Goal: Task Accomplishment & Management: Manage account settings

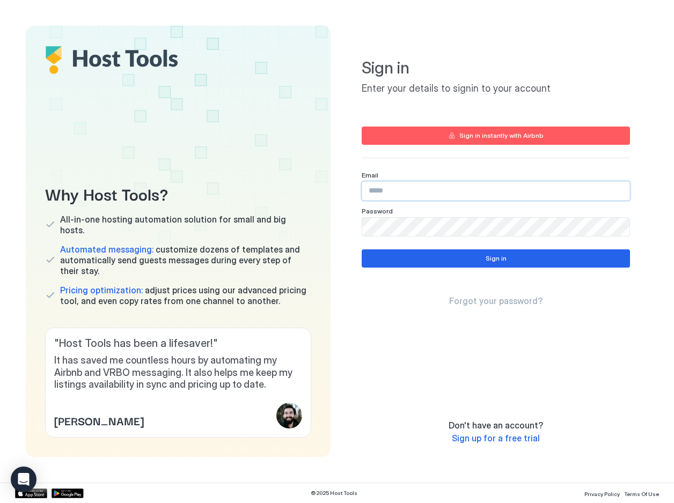
click at [481, 191] on input "Input Field" at bounding box center [495, 191] width 267 height 18
type input "**********"
click at [466, 260] on button "Sign in" at bounding box center [496, 259] width 268 height 18
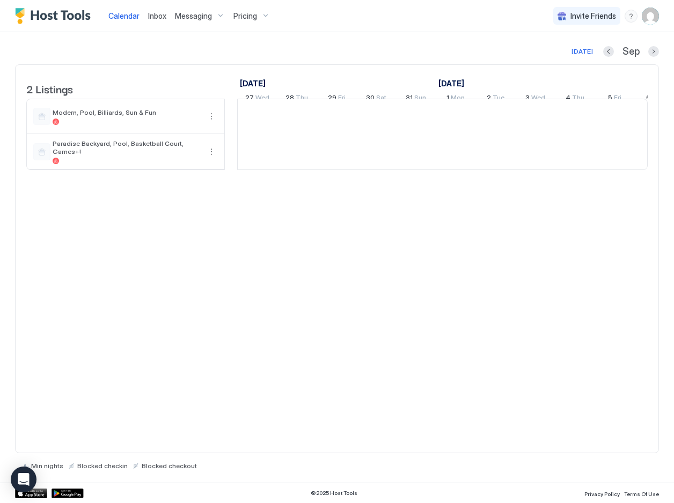
scroll to position [0, 596]
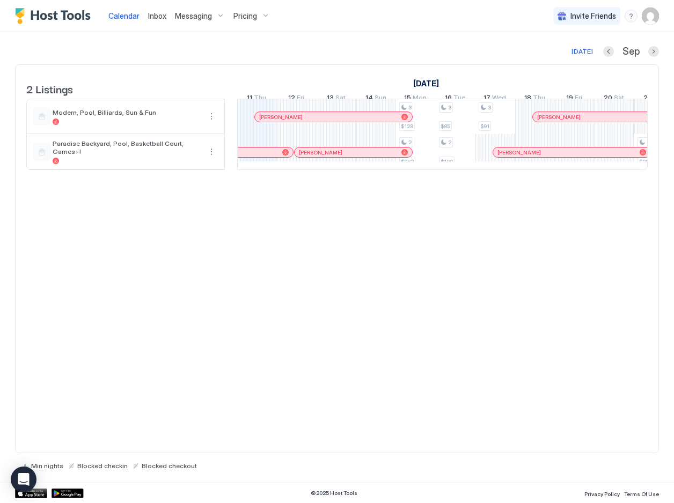
click at [125, 18] on span "Calendar" at bounding box center [123, 15] width 31 height 9
click at [653, 55] on button "Next month" at bounding box center [653, 51] width 11 height 11
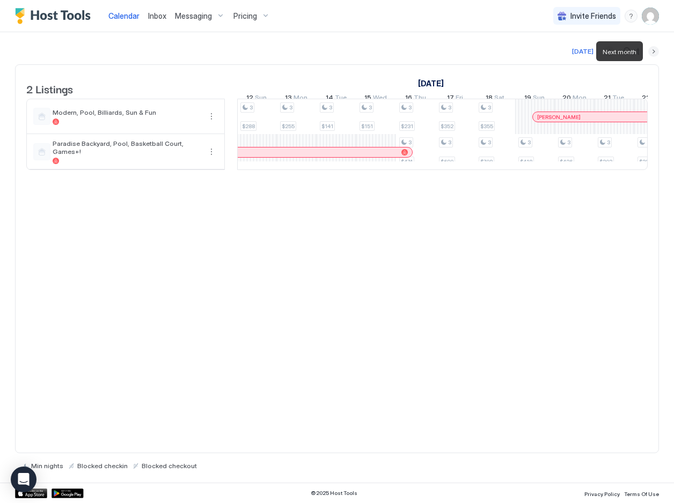
click at [653, 53] on button "Next month" at bounding box center [653, 51] width 11 height 11
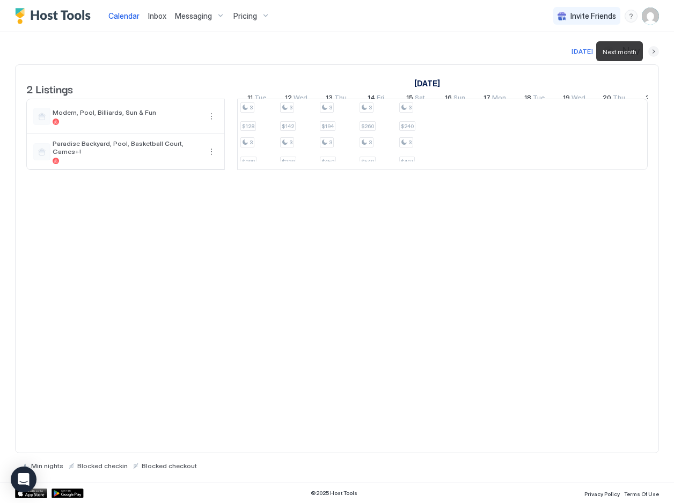
click at [653, 53] on button "Next month" at bounding box center [653, 51] width 11 height 11
click at [535, 159] on div "3 $247 3 $481 3 $239 3 $463 3 $173 3 $375 3 $192 3 $419 3 $195 3 $446 3 $188 3 …" at bounding box center [634, 134] width 1986 height 70
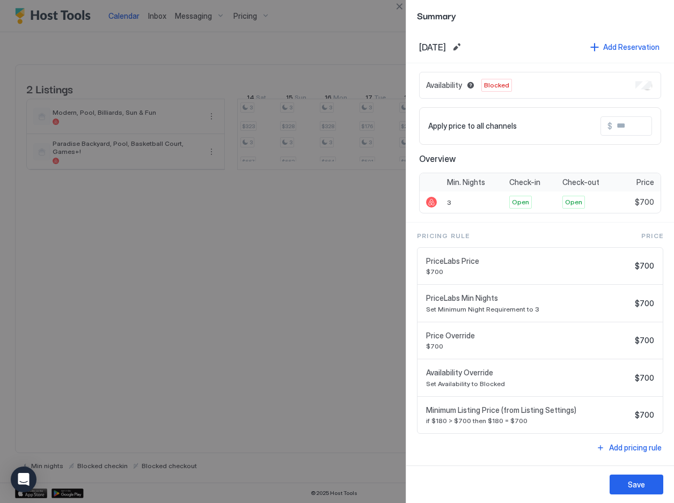
click at [349, 292] on div at bounding box center [337, 251] width 674 height 503
click at [622, 482] on button "Save" at bounding box center [637, 485] width 54 height 20
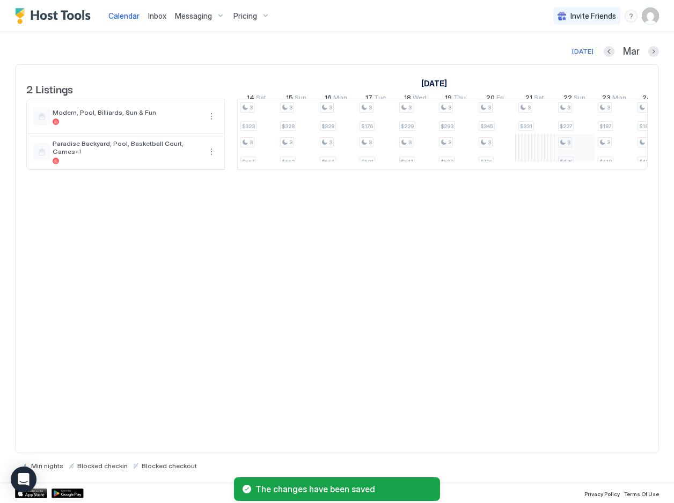
click at [576, 160] on div "3 $247 3 $481 3 $239 3 $463 3 $173 3 $375 3 $192 3 $419 3 $195 3 $446 3 $188 3 …" at bounding box center [634, 134] width 1986 height 70
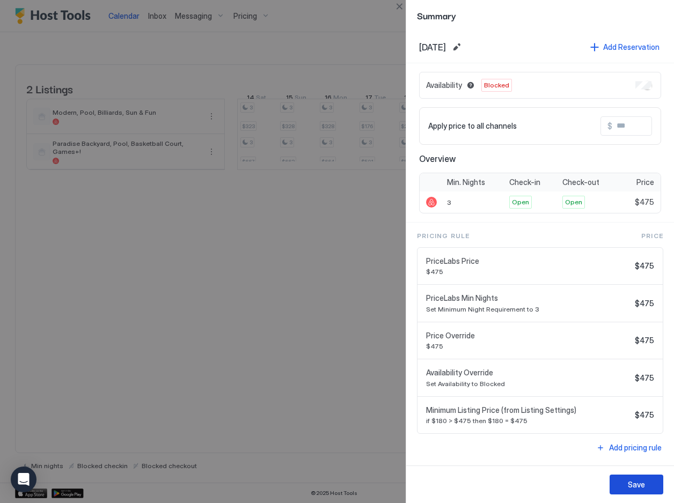
click at [623, 485] on button "Save" at bounding box center [637, 485] width 54 height 20
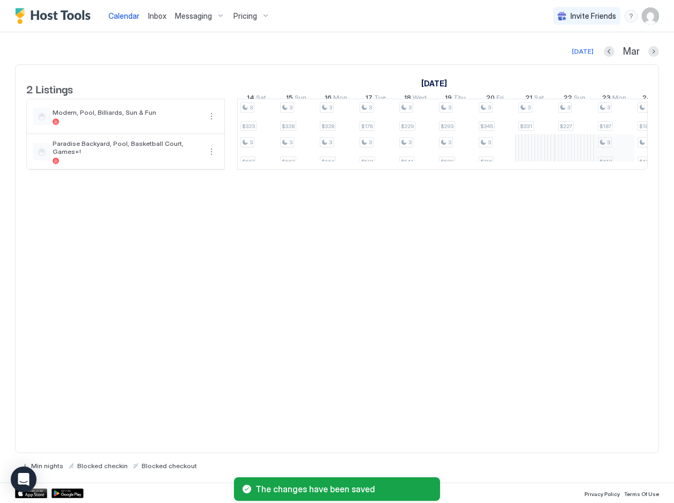
click at [619, 160] on div "3 $247 3 $481 3 $239 3 $463 3 $173 3 $375 3 $192 3 $419 3 $195 3 $446 3 $188 3 …" at bounding box center [634, 134] width 1986 height 70
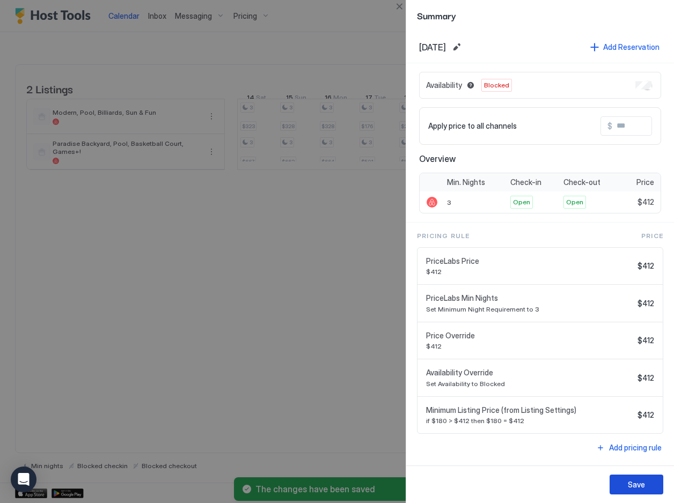
click at [636, 479] on button "Save" at bounding box center [637, 485] width 54 height 20
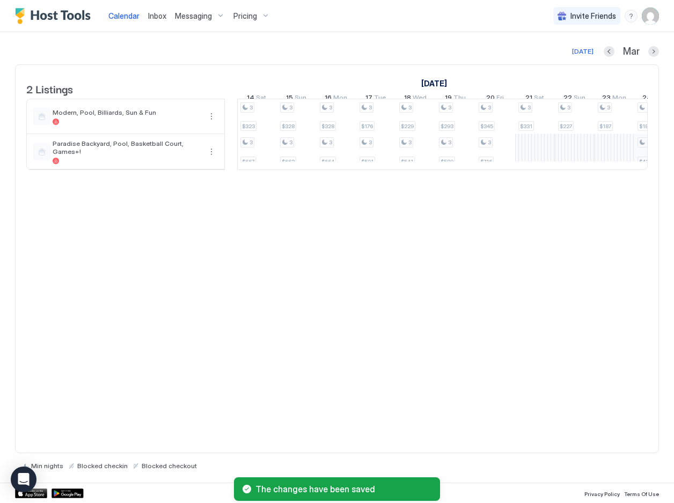
click at [643, 158] on div "3 $247 3 $481 3 $239 3 $463 3 $173 3 $375 3 $192 3 $419 3 $195 3 $446 3 $188 3 …" at bounding box center [634, 134] width 1986 height 70
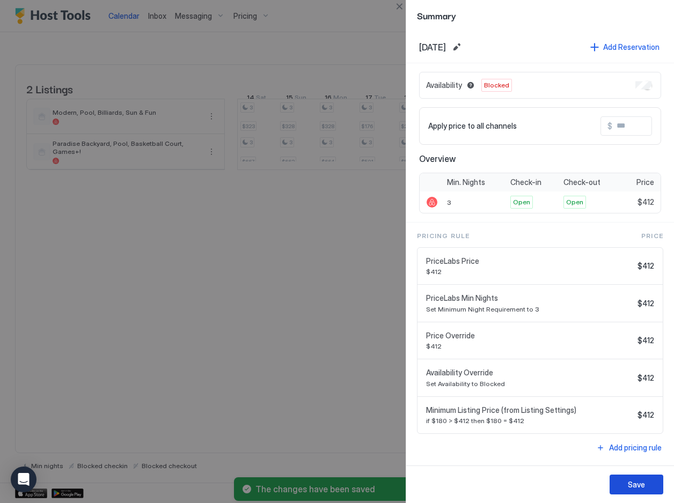
click at [631, 486] on div "Save" at bounding box center [636, 484] width 17 height 11
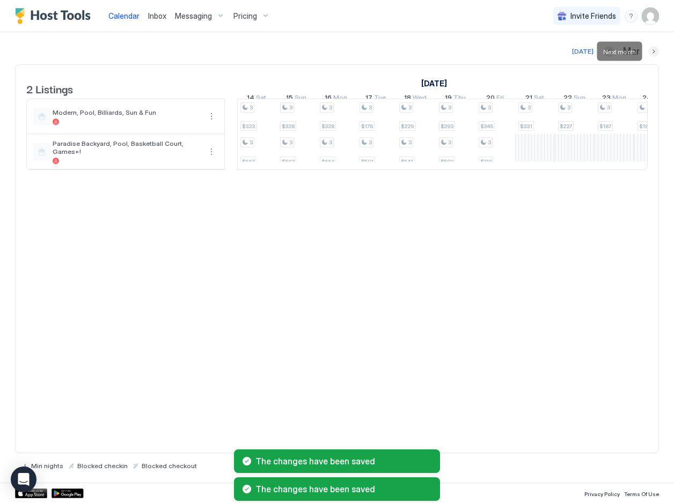
click at [656, 50] on button "Next month" at bounding box center [653, 51] width 11 height 11
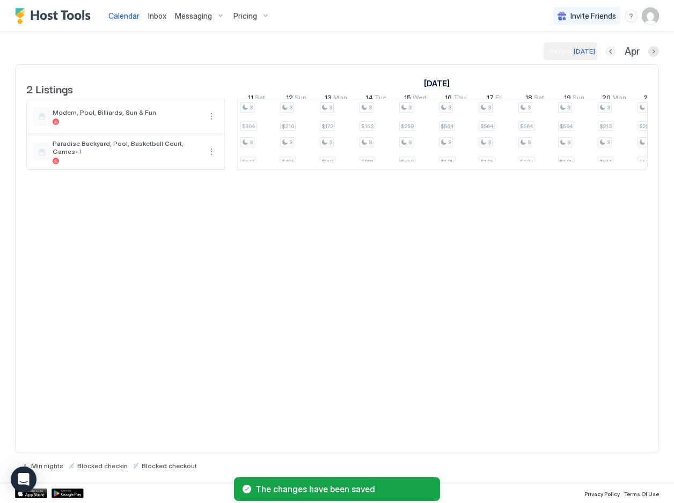
click at [607, 49] on button "Previous month" at bounding box center [610, 51] width 11 height 11
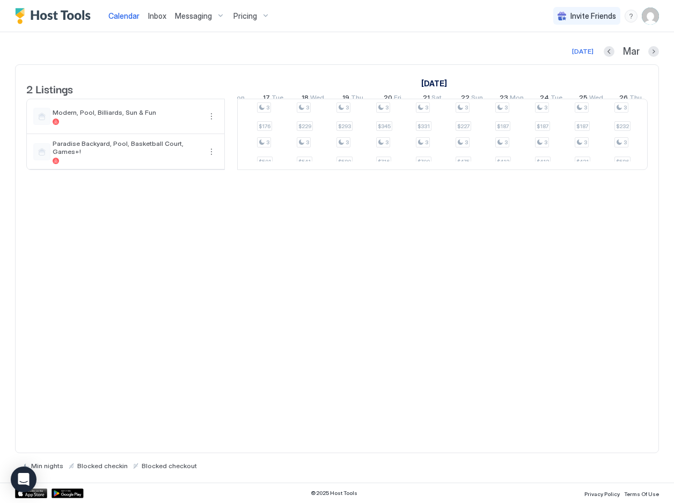
scroll to position [0, 0]
click at [630, 158] on div "3 $247 3 $481 3 $239 3 $463 3 $173 3 $375 3 $192 3 $419 3 $195 3 $446 3 $188 3 …" at bounding box center [608, 134] width 1986 height 70
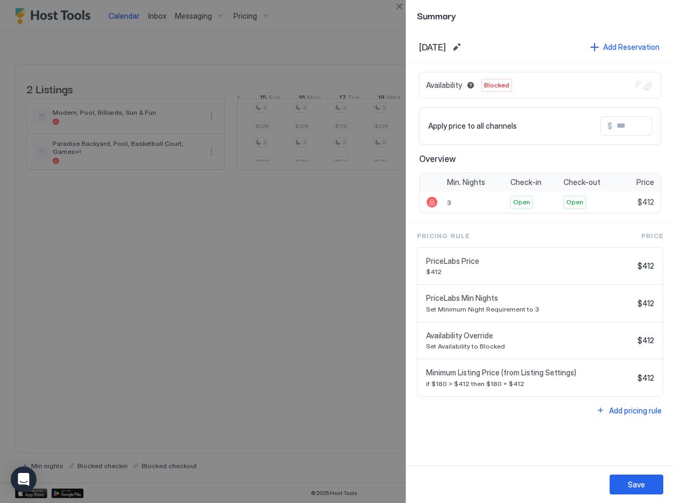
click at [342, 362] on div at bounding box center [337, 251] width 674 height 503
click at [396, 8] on button "Close" at bounding box center [399, 6] width 13 height 13
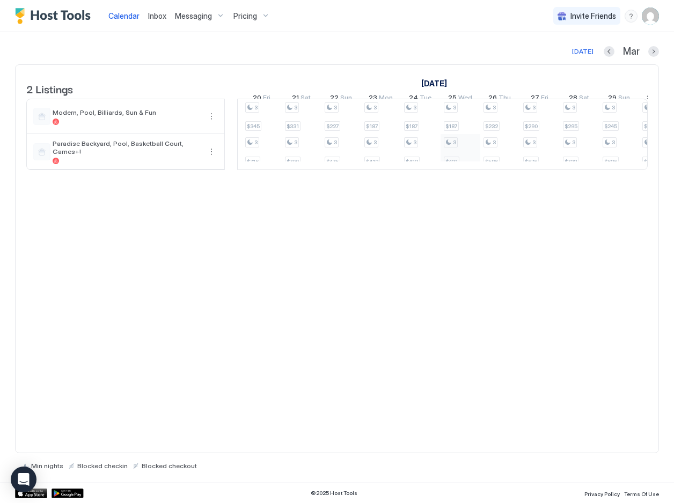
click at [469, 162] on div "3 $247 3 $481 3 $239 3 $463 3 $173 3 $375 3 $192 3 $419 3 $195 3 $446 3 $188 3 …" at bounding box center [401, 134] width 1986 height 70
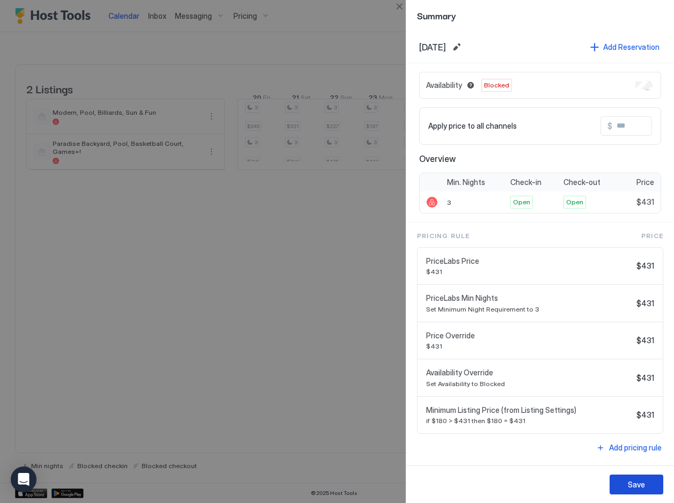
click at [634, 483] on div "Save" at bounding box center [636, 484] width 17 height 11
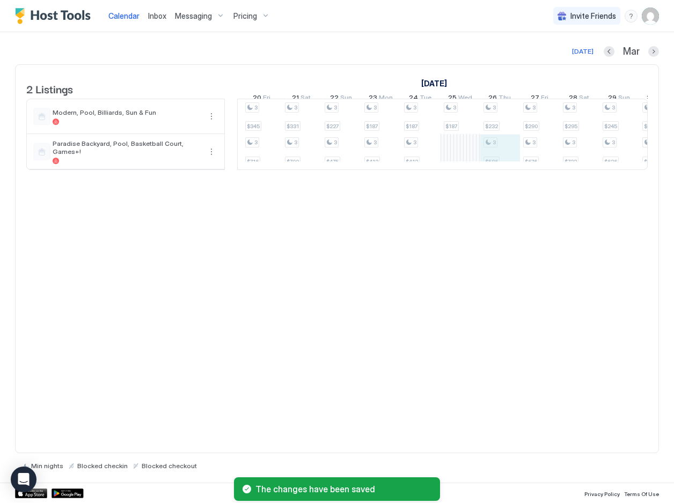
click at [503, 155] on div "3 $247 3 $481 3 $239 3 $463 3 $173 3 $375 3 $192 3 $419 3 $195 3 $446 3 $188 3 …" at bounding box center [401, 134] width 1986 height 70
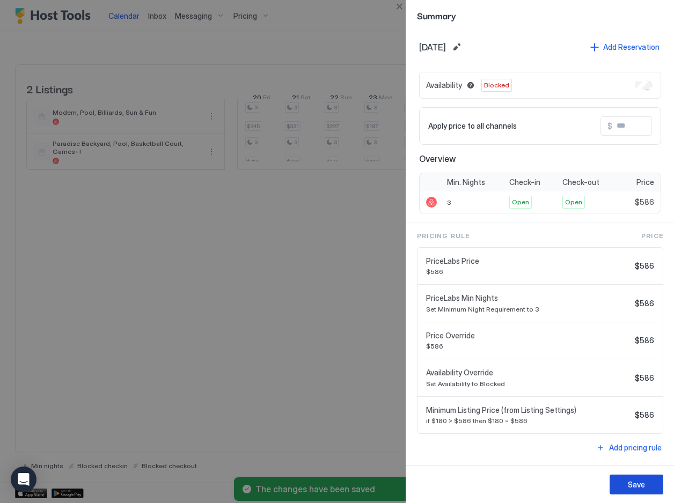
click at [635, 482] on div "Save" at bounding box center [636, 484] width 17 height 11
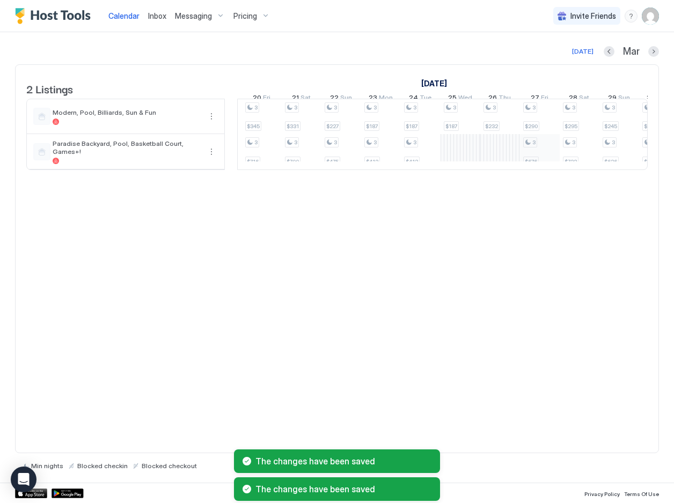
click at [539, 165] on div "3 $247 3 $481 3 $239 3 $463 3 $173 3 $375 3 $192 3 $419 3 $195 3 $446 3 $188 3 …" at bounding box center [401, 134] width 1986 height 70
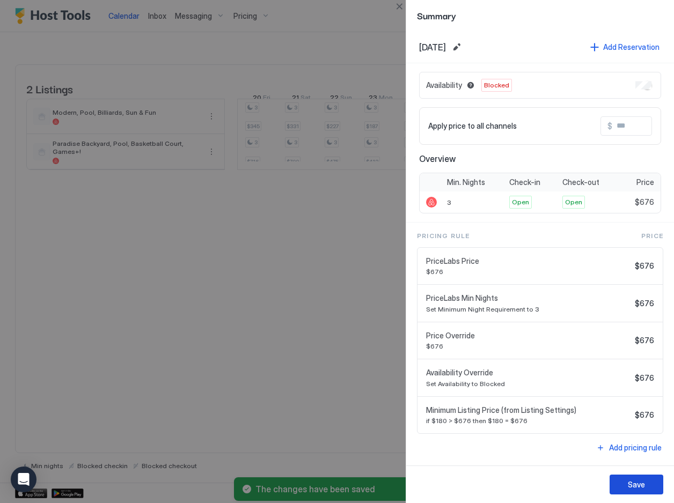
click at [639, 488] on div "Save" at bounding box center [636, 484] width 17 height 11
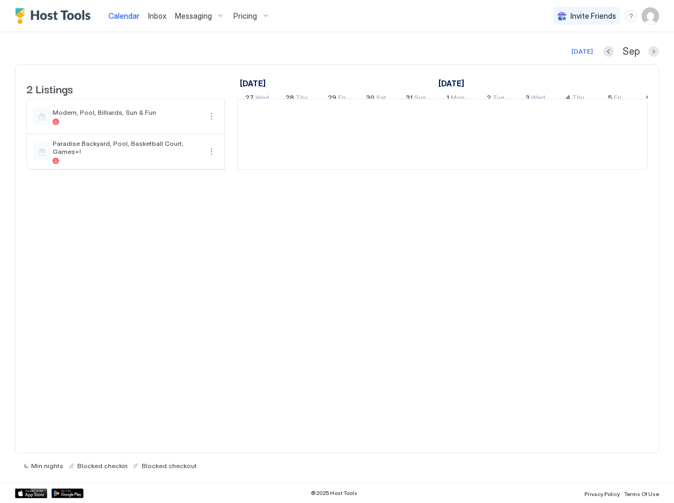
scroll to position [0, 596]
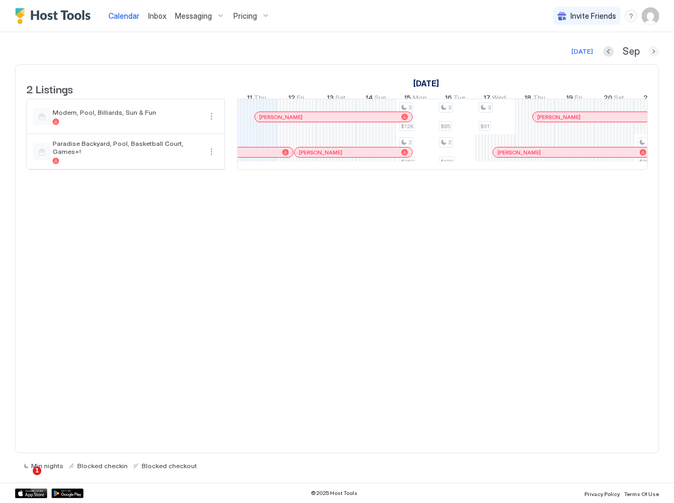
click at [654, 47] on button "Next month" at bounding box center [653, 51] width 11 height 11
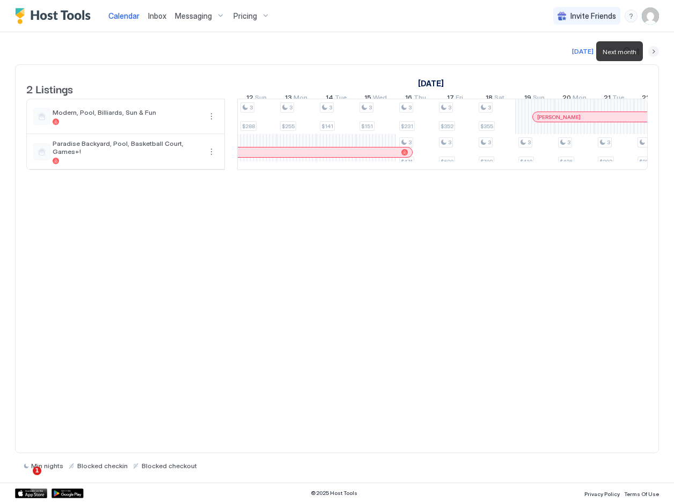
click at [654, 48] on button "Next month" at bounding box center [653, 51] width 11 height 11
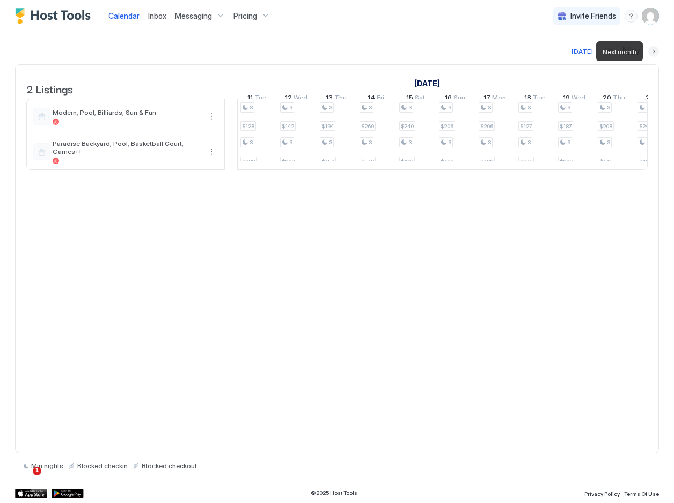
click at [654, 48] on button "Next month" at bounding box center [653, 51] width 11 height 11
click at [654, 49] on button "Next month" at bounding box center [653, 51] width 11 height 11
